Goal: Task Accomplishment & Management: Manage account settings

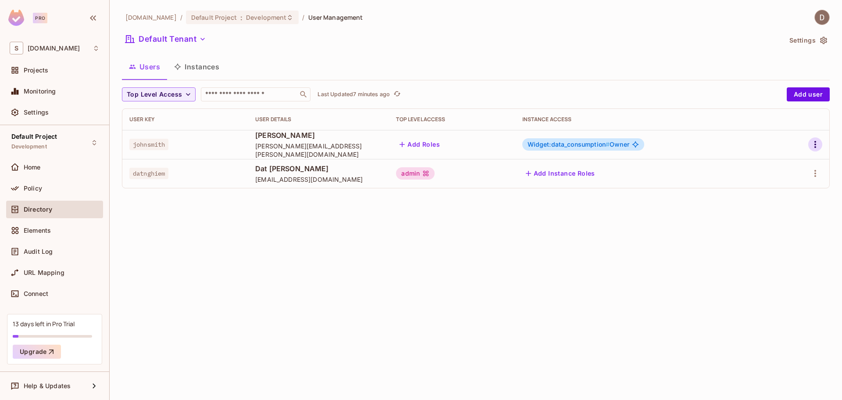
click at [819, 147] on icon "button" at bounding box center [815, 144] width 11 height 11
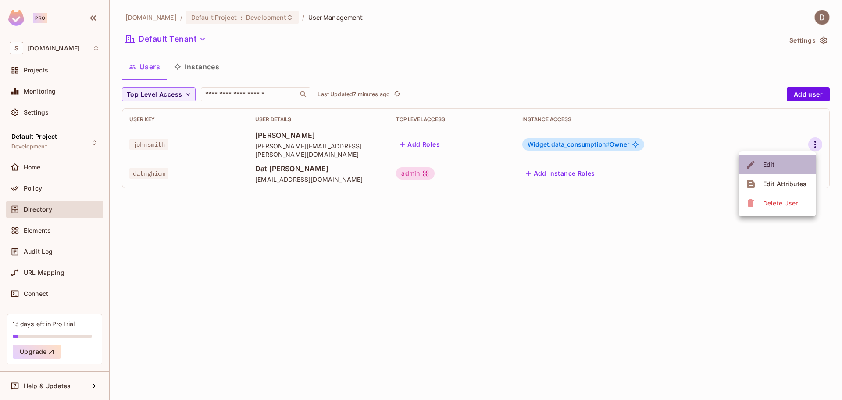
click at [780, 164] on li "Edit" at bounding box center [778, 164] width 78 height 19
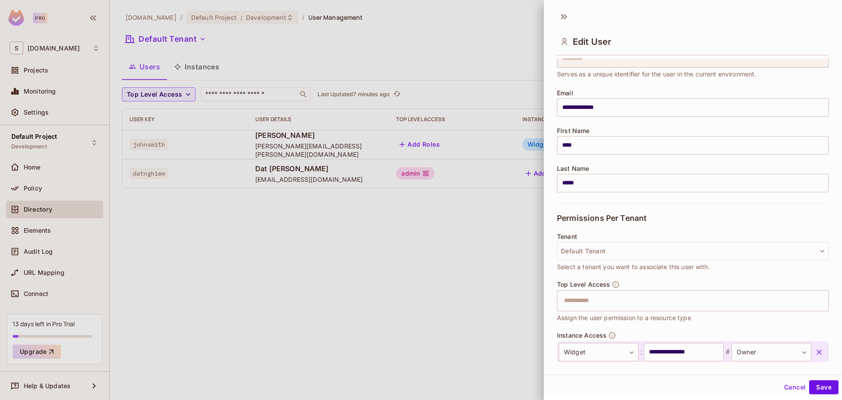
scroll to position [93, 0]
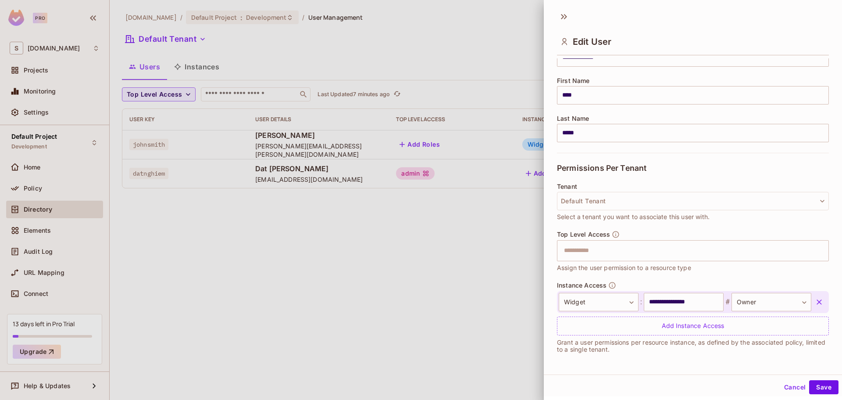
click at [565, 17] on icon at bounding box center [564, 17] width 14 height 14
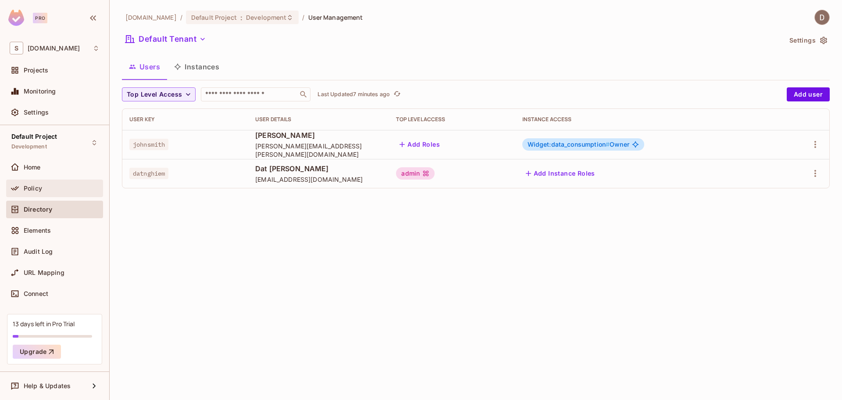
click at [53, 192] on div "Policy" at bounding box center [55, 188] width 90 height 11
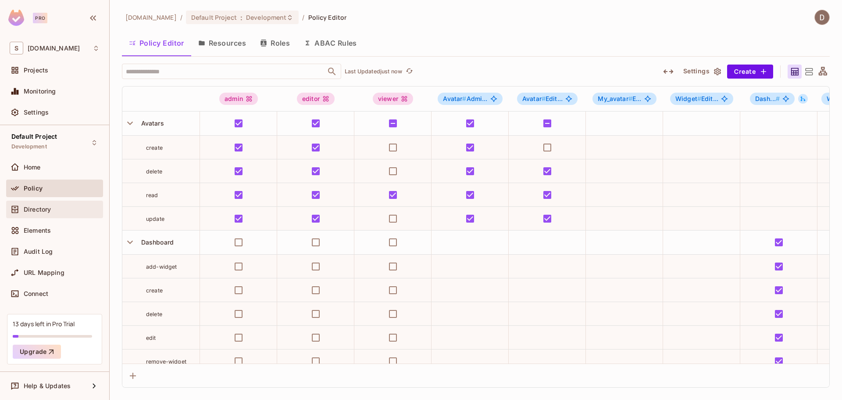
click at [58, 212] on div "Directory" at bounding box center [62, 209] width 76 height 7
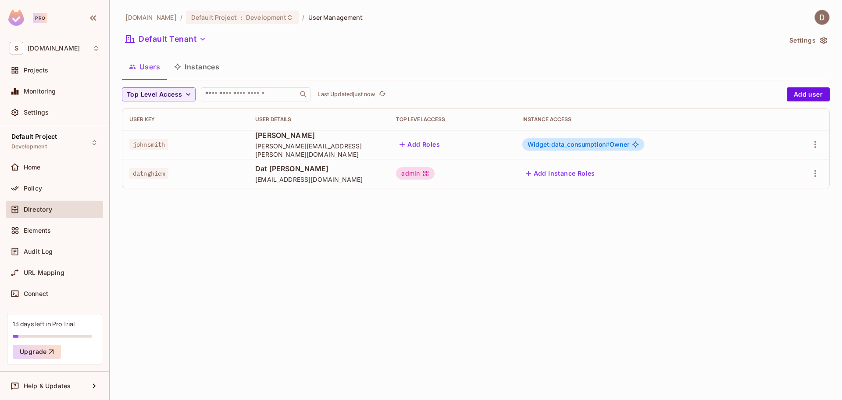
click at [372, 305] on div "savameta.com / Default Project : Development / User Management Default Tenant S…" at bounding box center [476, 200] width 733 height 400
click at [36, 248] on span "Audit Log" at bounding box center [38, 251] width 29 height 7
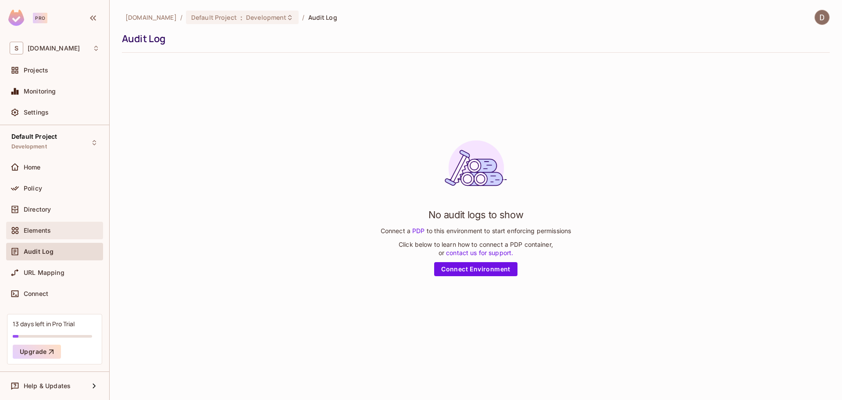
click at [49, 229] on span "Elements" at bounding box center [37, 230] width 27 height 7
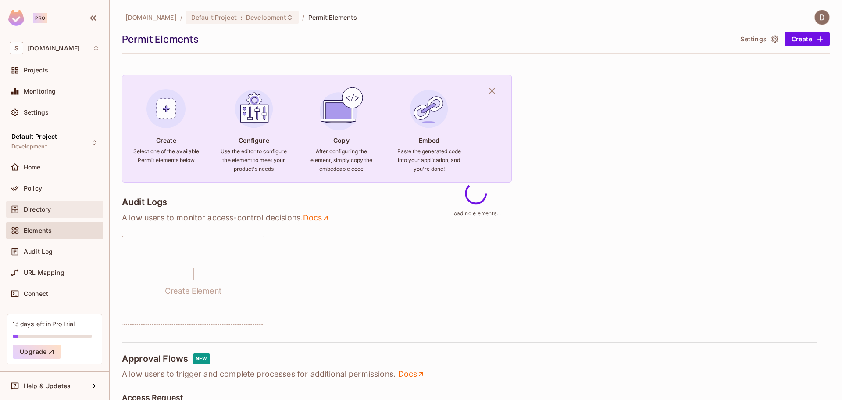
click at [53, 214] on div "Directory" at bounding box center [54, 210] width 97 height 18
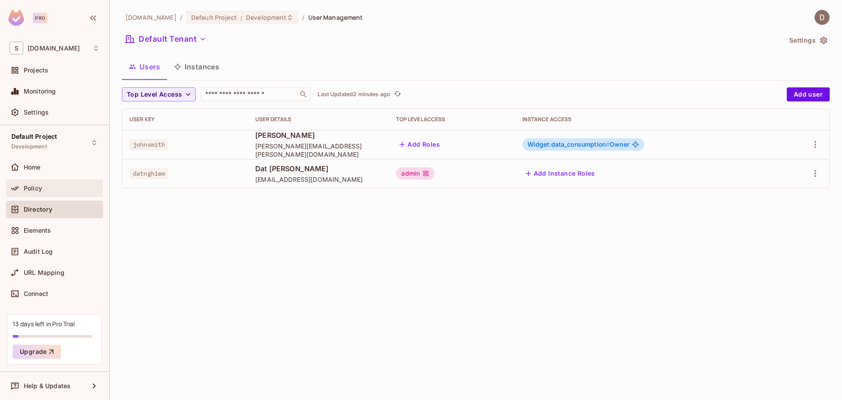
click at [58, 190] on div "Policy" at bounding box center [62, 188] width 76 height 7
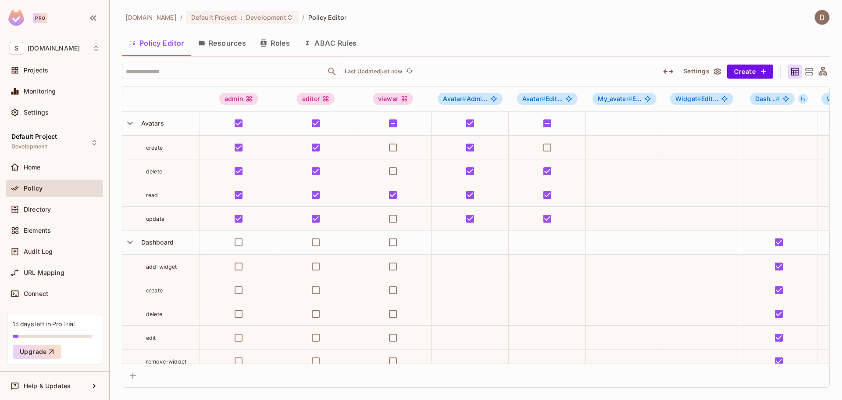
click at [225, 39] on button "Resources" at bounding box center [222, 43] width 62 height 22
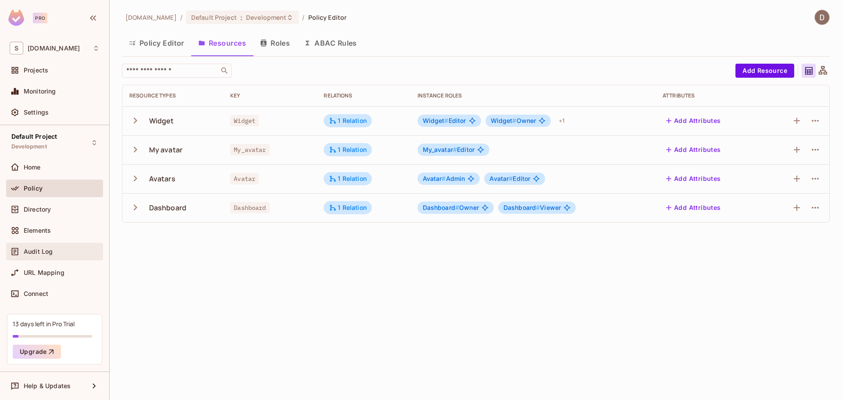
click at [57, 251] on div "Audit Log" at bounding box center [62, 251] width 76 height 7
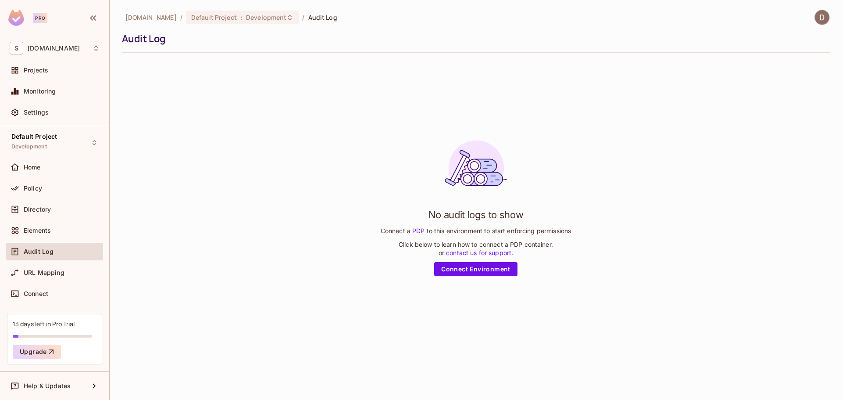
click at [473, 270] on link "Connect Environment" at bounding box center [475, 269] width 83 height 14
click at [58, 200] on div "Policy" at bounding box center [54, 189] width 97 height 21
click at [54, 184] on div "Policy" at bounding box center [55, 188] width 90 height 11
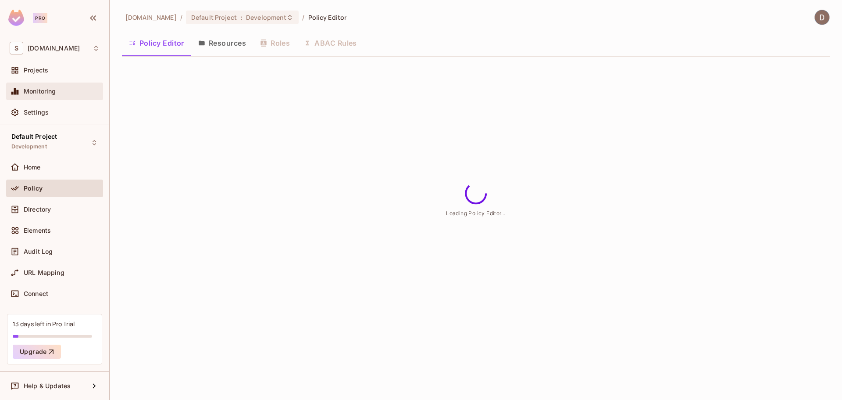
click at [60, 91] on div "Monitoring" at bounding box center [62, 91] width 76 height 7
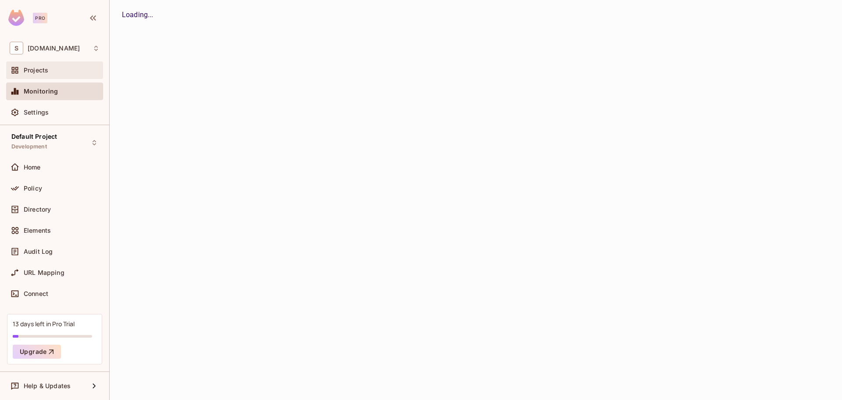
click at [67, 74] on div "Projects" at bounding box center [55, 70] width 90 height 11
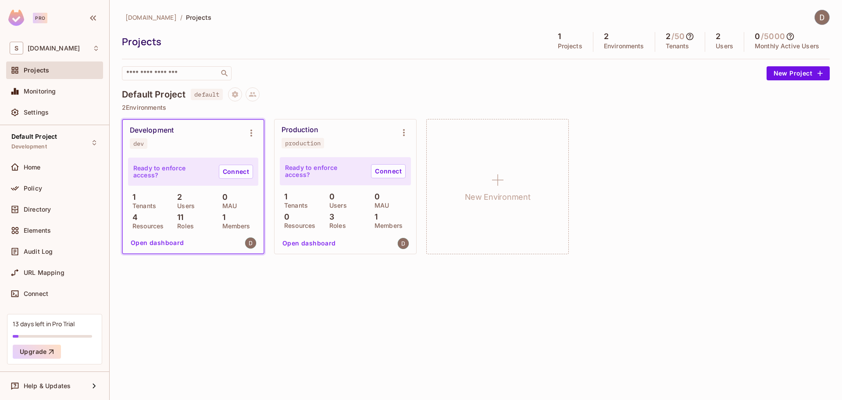
click at [416, 305] on div "[DOMAIN_NAME] / Projects Projects 1 Projects 2 Environments 2 / 50 Tenants 2 Us…" at bounding box center [476, 200] width 733 height 400
click at [36, 204] on div "Directory" at bounding box center [55, 209] width 90 height 11
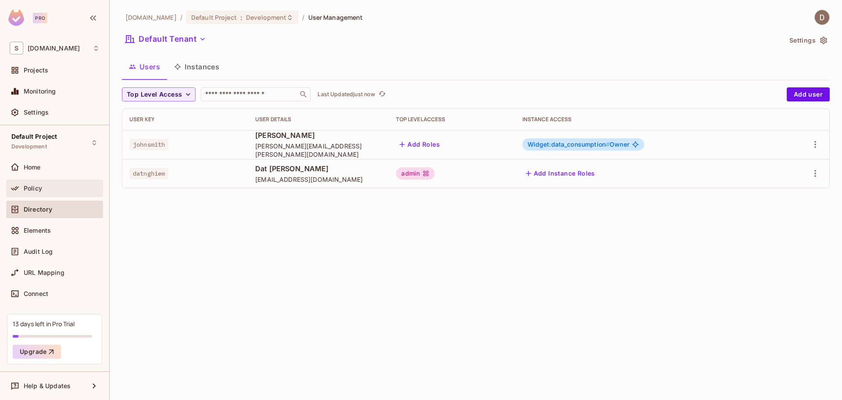
click at [54, 188] on div "Policy" at bounding box center [62, 188] width 76 height 7
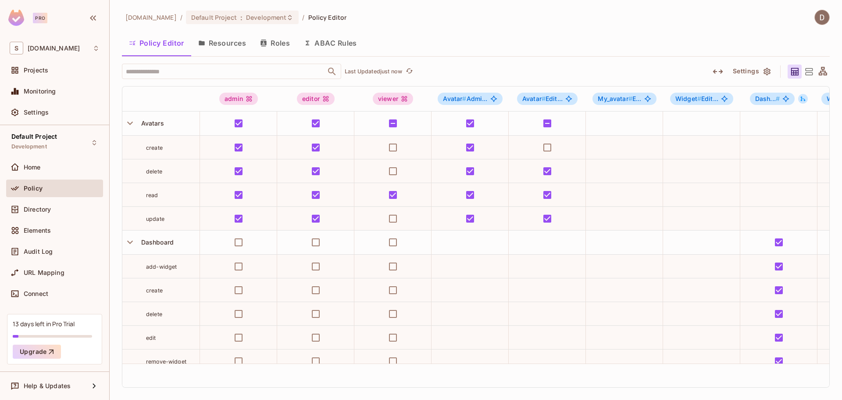
click at [272, 41] on button "Roles" at bounding box center [275, 43] width 44 height 22
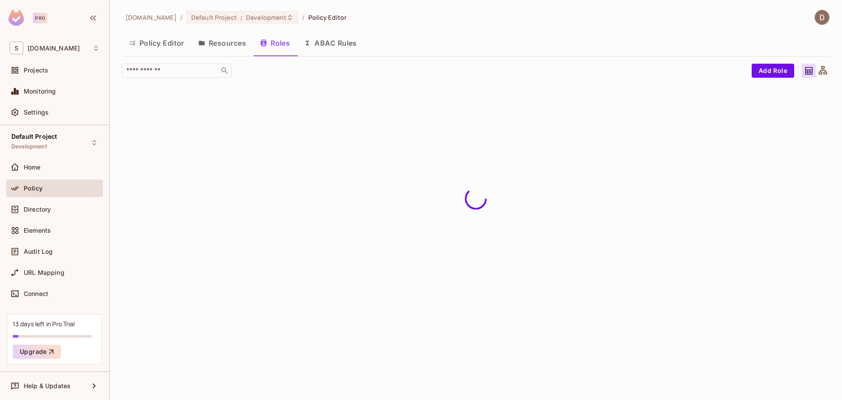
click at [166, 43] on button "Policy Editor" at bounding box center [156, 43] width 69 height 22
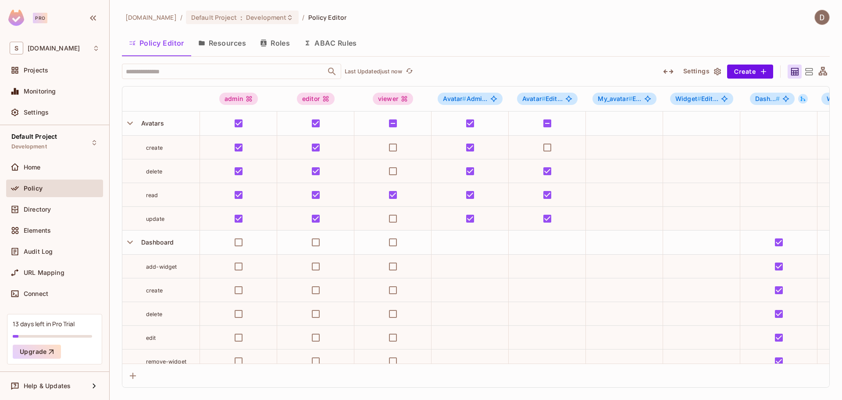
click at [809, 73] on icon at bounding box center [809, 71] width 11 height 11
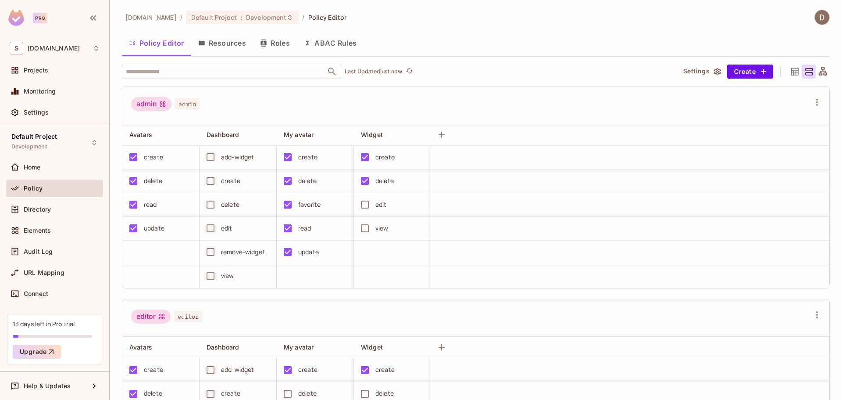
click at [792, 70] on icon at bounding box center [795, 71] width 7 height 7
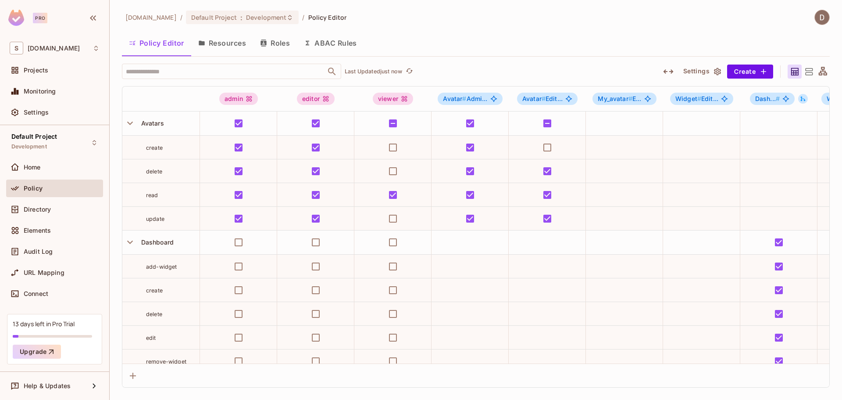
click at [822, 71] on icon at bounding box center [823, 71] width 8 height 8
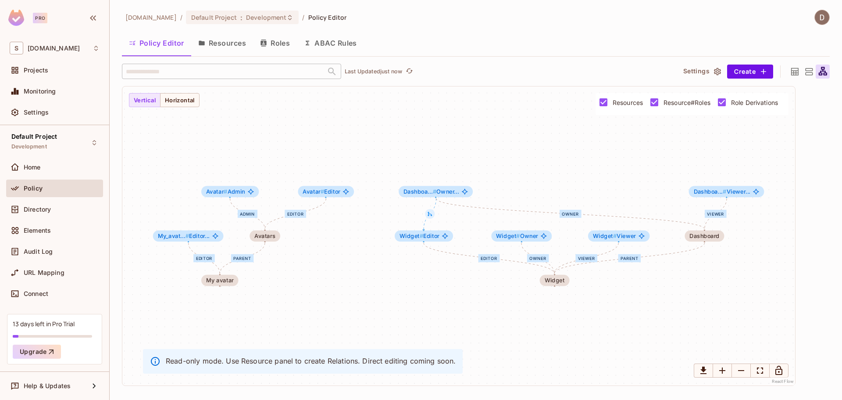
click at [791, 72] on icon at bounding box center [795, 71] width 11 height 11
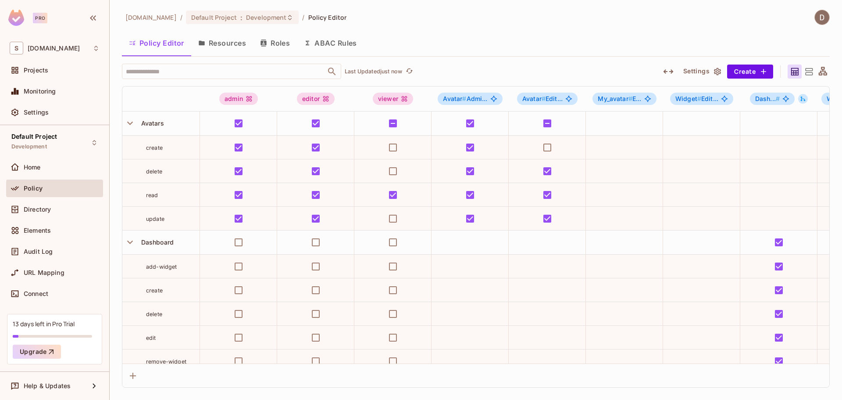
click at [822, 68] on icon at bounding box center [823, 71] width 8 height 8
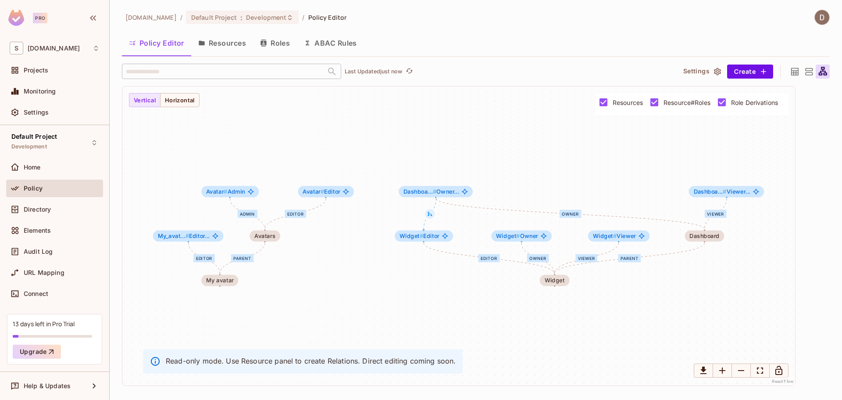
click at [808, 72] on icon at bounding box center [809, 71] width 11 height 11
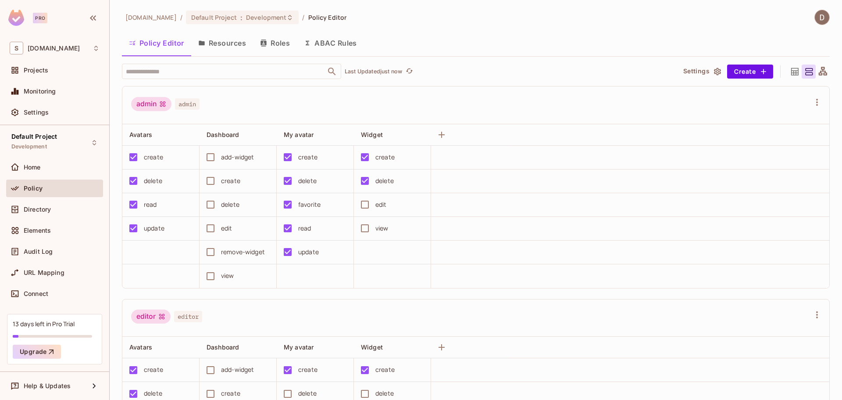
click at [792, 74] on icon at bounding box center [795, 71] width 7 height 7
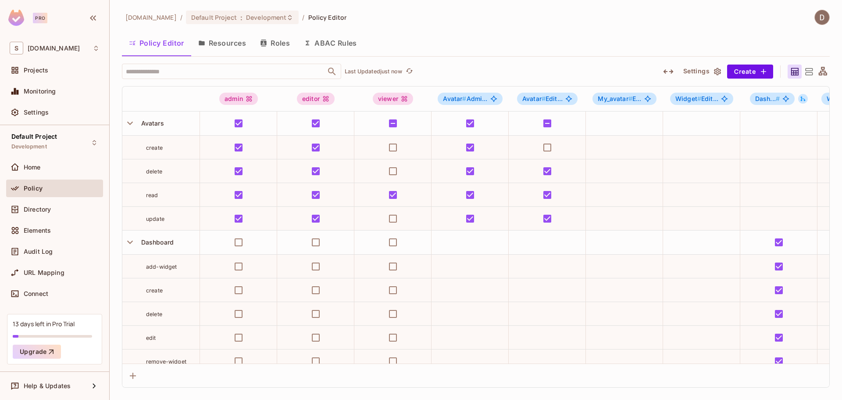
click at [666, 70] on icon "button" at bounding box center [668, 71] width 10 height 4
click at [667, 72] on icon "button" at bounding box center [669, 71] width 10 height 4
click at [667, 72] on icon "button" at bounding box center [668, 71] width 10 height 4
click at [667, 72] on icon "button" at bounding box center [669, 71] width 10 height 4
click at [667, 69] on icon "button" at bounding box center [668, 71] width 11 height 11
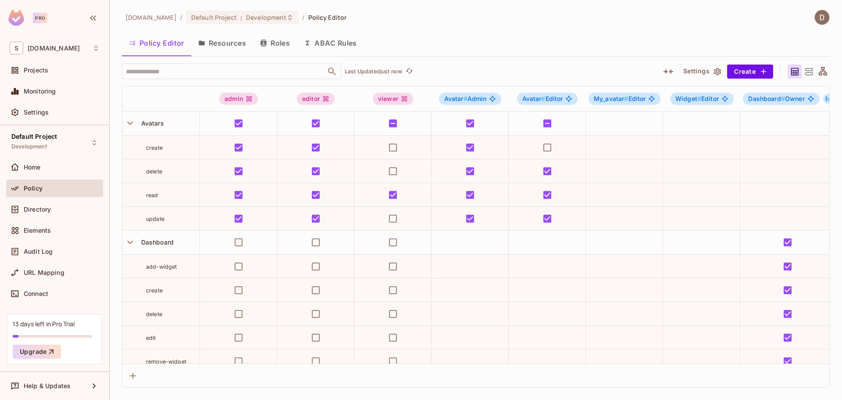
click at [667, 69] on icon "button" at bounding box center [668, 71] width 11 height 11
click at [242, 43] on button "Resources" at bounding box center [222, 43] width 62 height 22
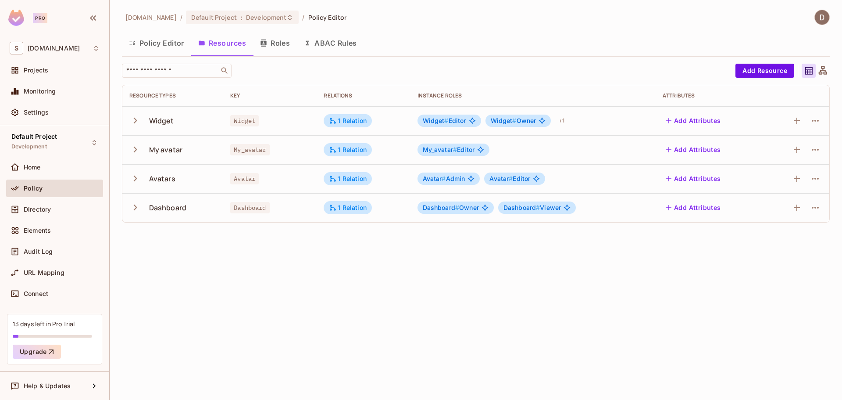
click at [134, 120] on icon "button" at bounding box center [135, 121] width 12 height 12
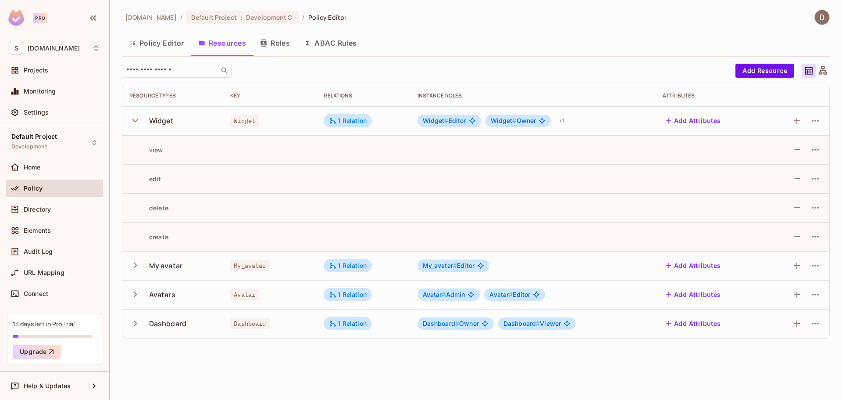
click at [130, 120] on icon "button" at bounding box center [135, 121] width 12 height 12
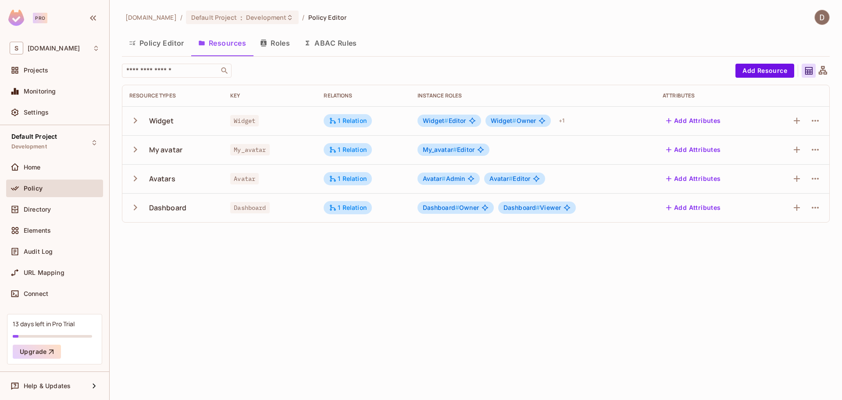
click at [131, 150] on icon "button" at bounding box center [135, 149] width 12 height 12
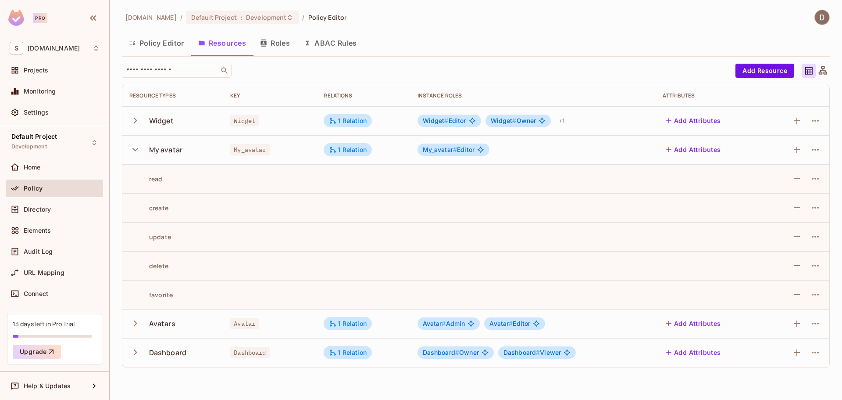
click at [137, 150] on icon "button" at bounding box center [135, 149] width 12 height 12
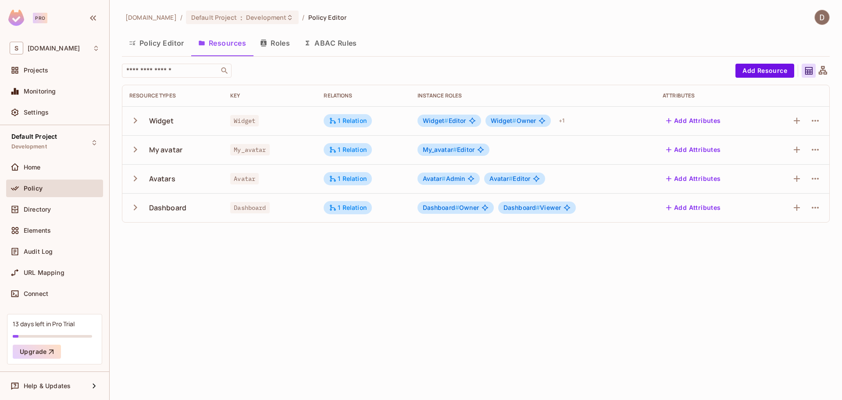
click at [136, 178] on icon "button" at bounding box center [136, 179] width 4 height 6
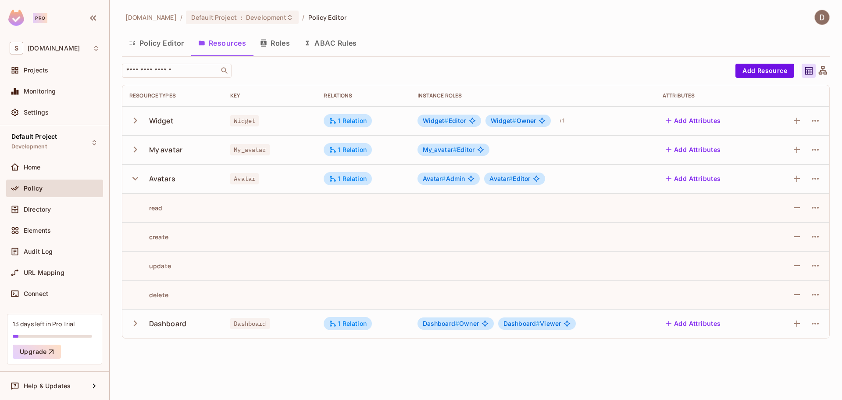
click at [134, 186] on button "button" at bounding box center [136, 178] width 15 height 19
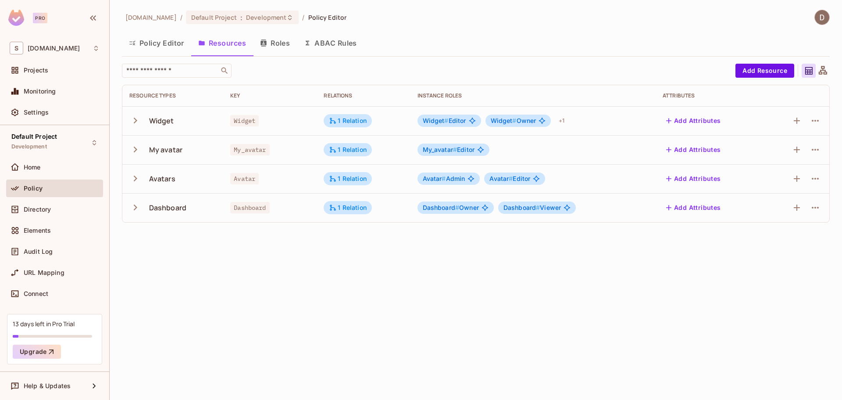
click at [132, 208] on icon "button" at bounding box center [135, 207] width 12 height 12
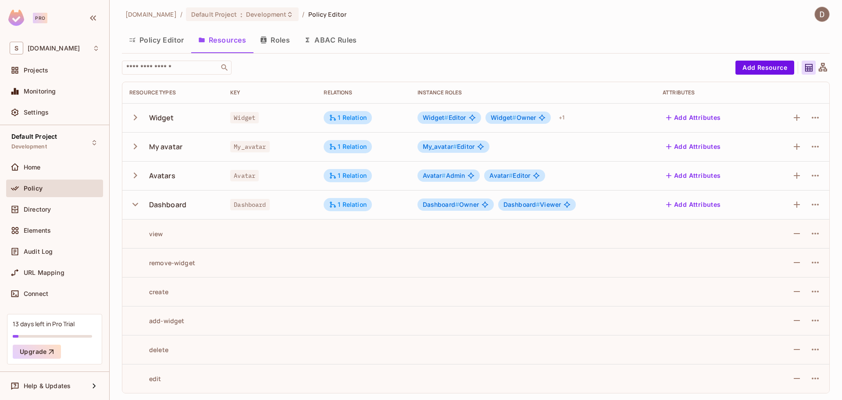
scroll to position [4, 0]
click at [138, 204] on icon "button" at bounding box center [135, 204] width 12 height 12
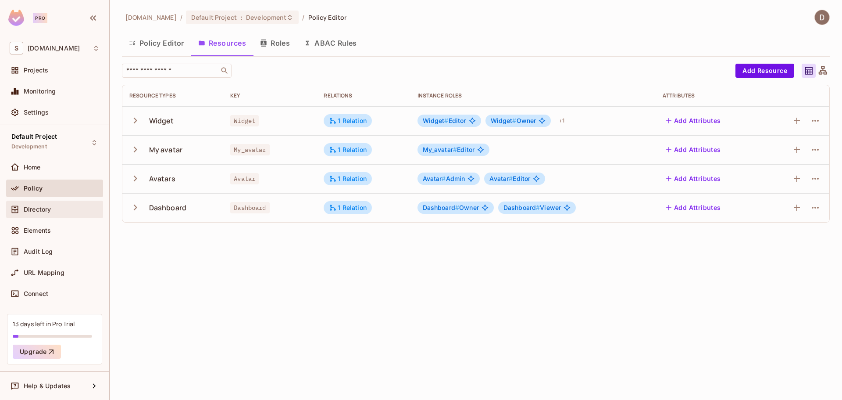
scroll to position [0, 0]
click at [46, 215] on div "Directory" at bounding box center [54, 210] width 97 height 18
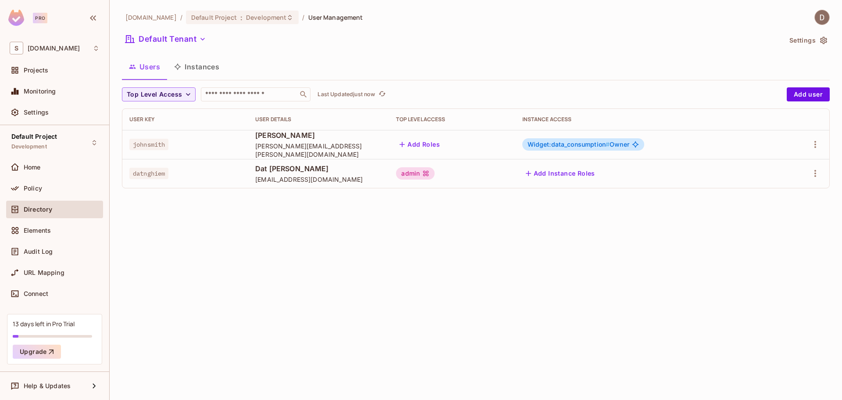
click at [823, 172] on td at bounding box center [803, 173] width 54 height 29
click at [821, 172] on icon "button" at bounding box center [815, 173] width 11 height 11
click at [572, 226] on div at bounding box center [421, 200] width 842 height 400
click at [61, 191] on div "Policy" at bounding box center [62, 188] width 76 height 7
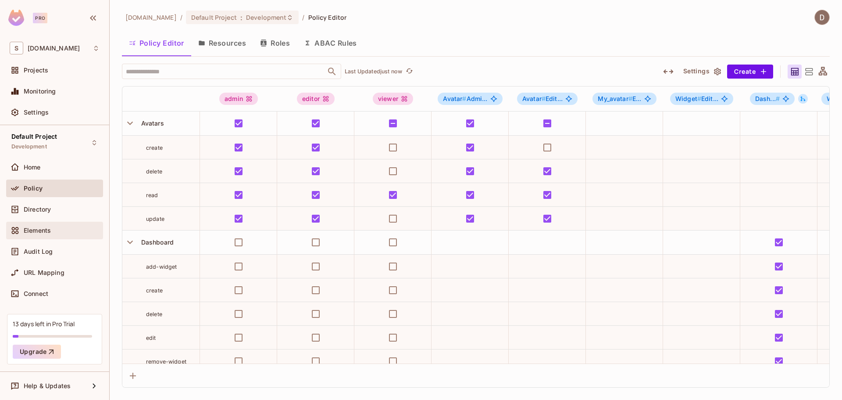
click at [36, 231] on span "Elements" at bounding box center [37, 230] width 27 height 7
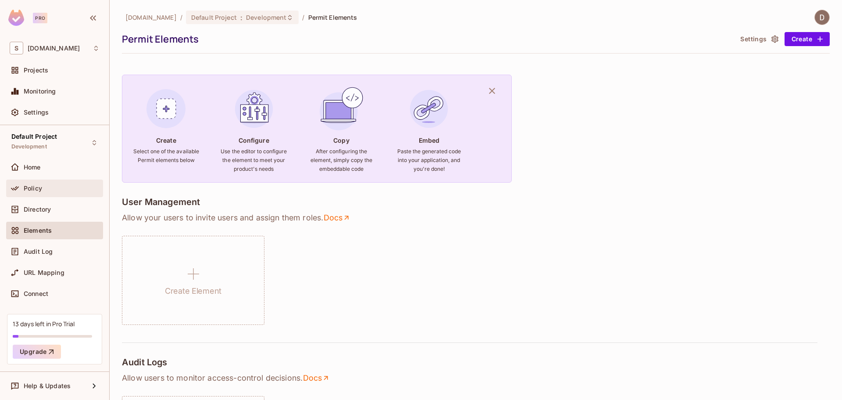
click at [36, 196] on div "Policy" at bounding box center [54, 188] width 97 height 18
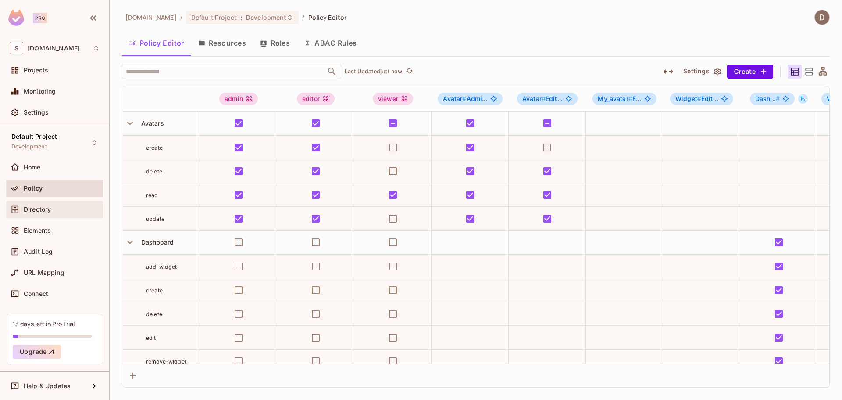
click at [20, 208] on span at bounding box center [15, 209] width 11 height 11
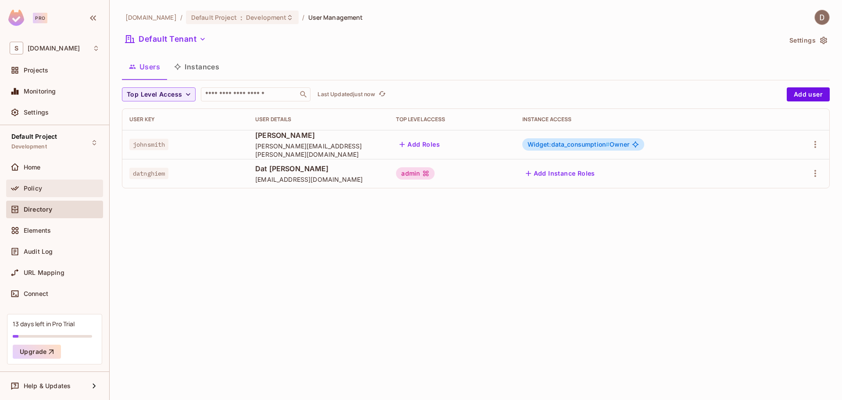
click at [34, 195] on div "Policy" at bounding box center [54, 188] width 97 height 18
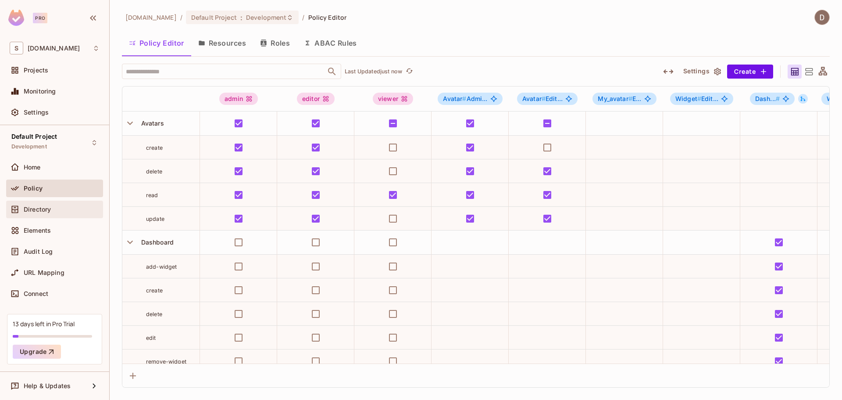
click at [68, 208] on div "Directory" at bounding box center [62, 209] width 76 height 7
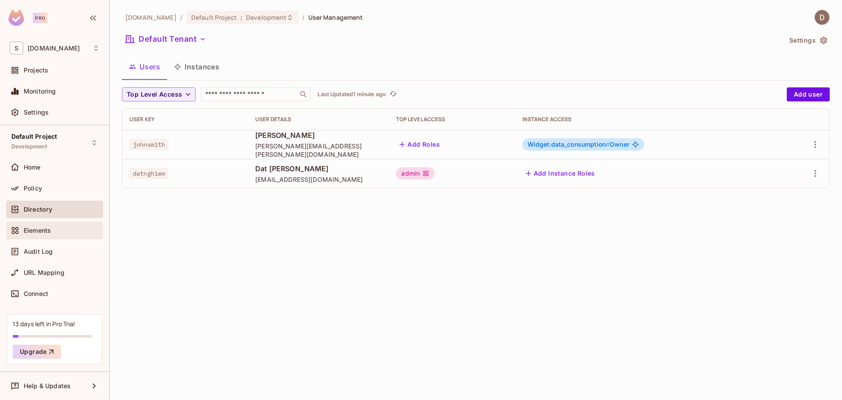
click at [28, 231] on span "Elements" at bounding box center [37, 230] width 27 height 7
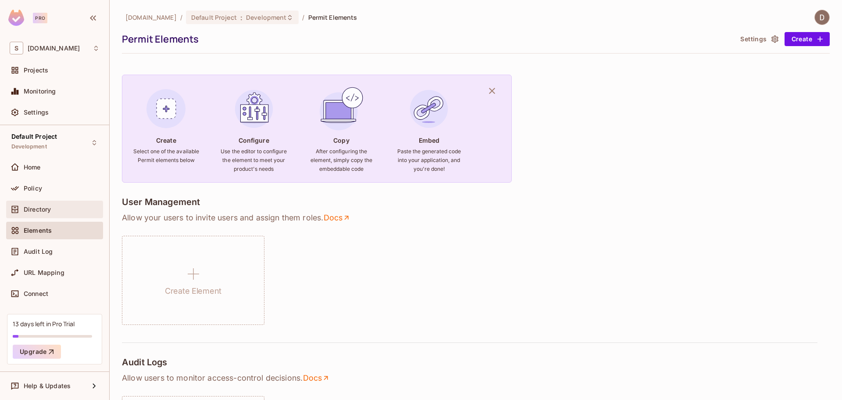
click at [46, 211] on span "Directory" at bounding box center [37, 209] width 27 height 7
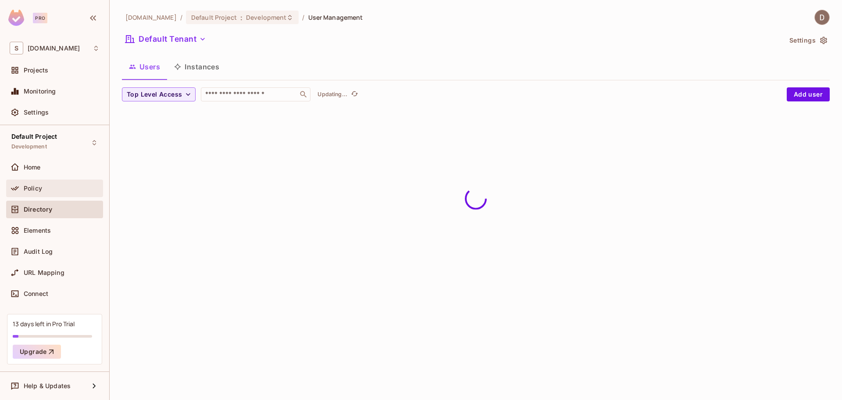
click at [30, 190] on span "Policy" at bounding box center [33, 188] width 18 height 7
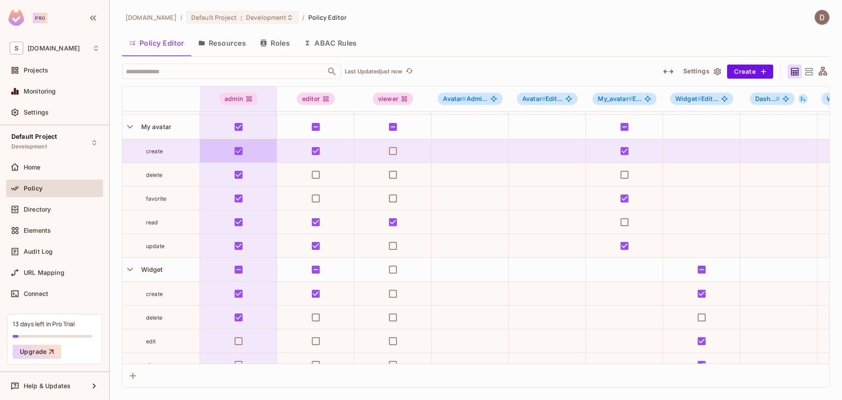
scroll to position [301, 0]
